Goal: Find specific page/section: Find specific page/section

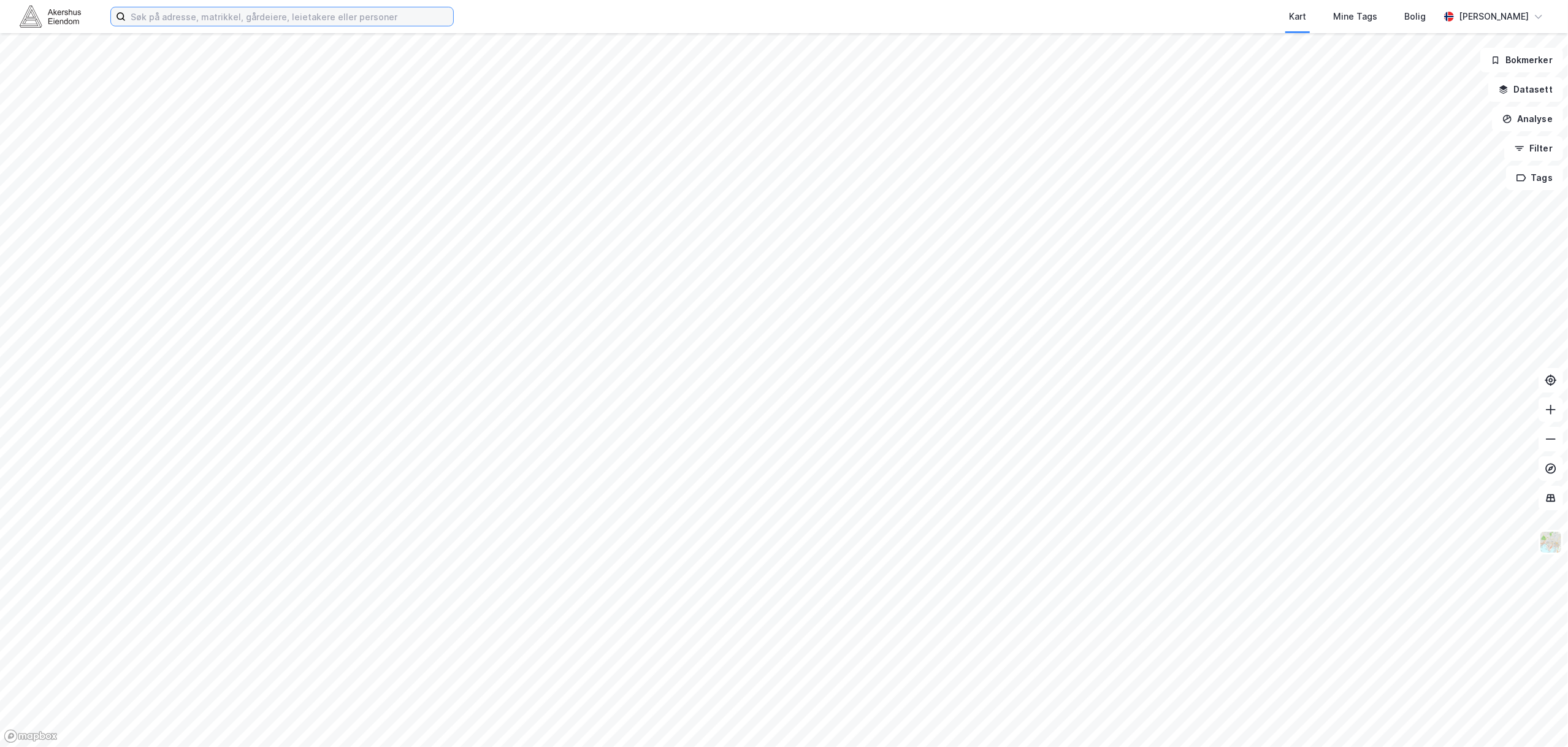
click at [264, 19] on input at bounding box center [290, 16] width 327 height 19
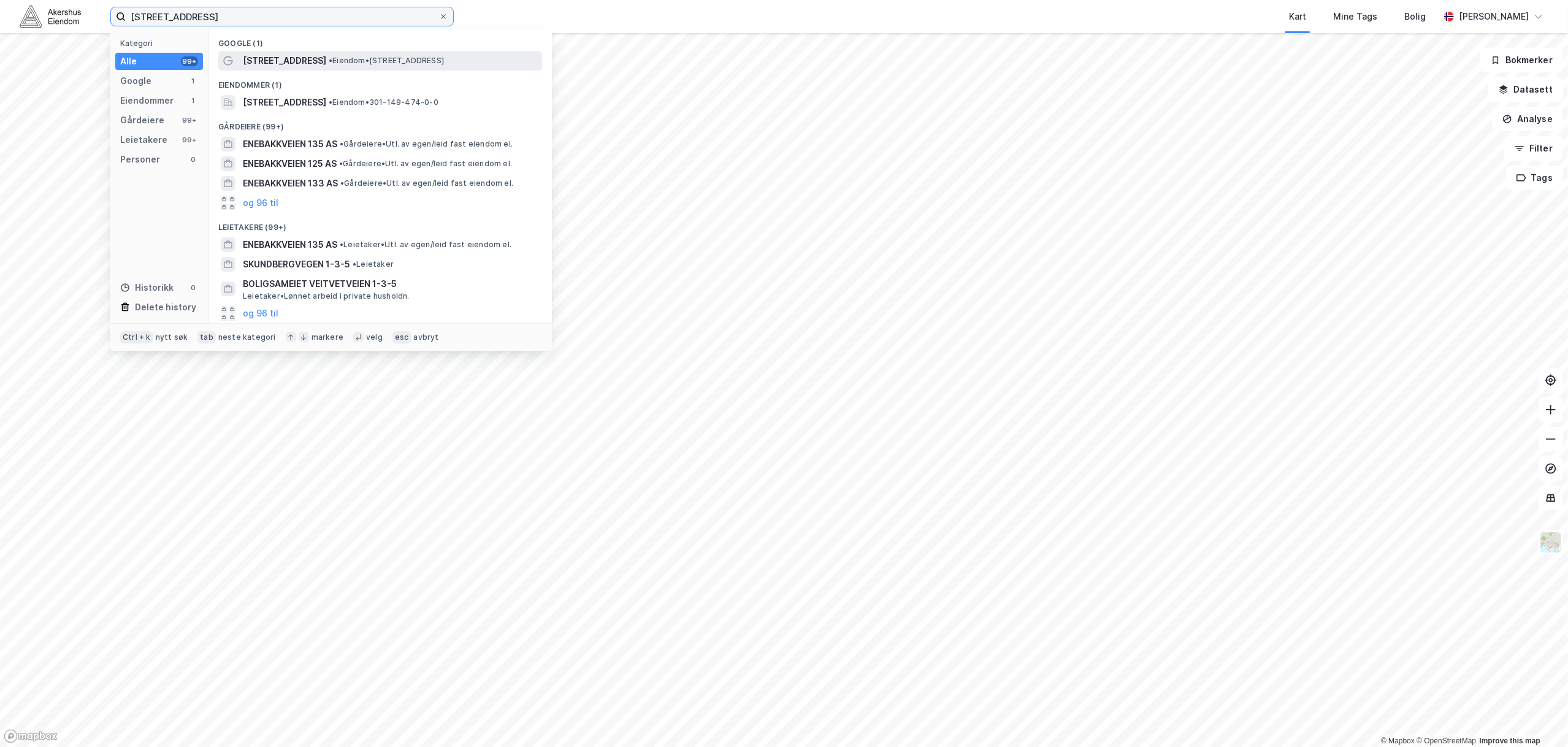
type input "[STREET_ADDRESS]"
